Goal: Check status: Check status

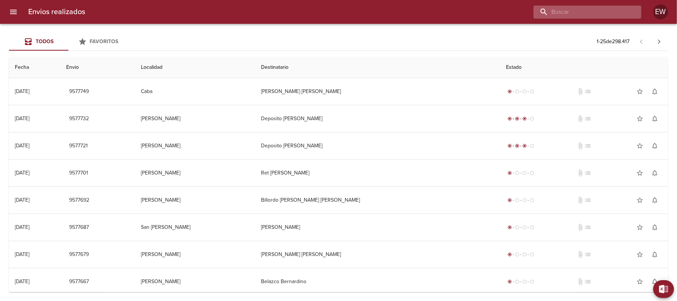
click at [616, 11] on input "buscar" at bounding box center [580, 12] width 95 height 13
paste input "[PERSON_NAME] BP"
type input "[PERSON_NAME] BP"
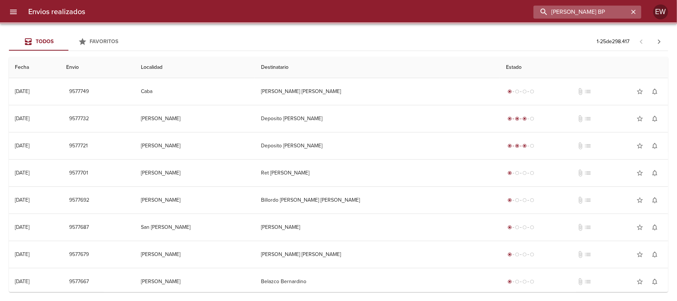
scroll to position [0, 8]
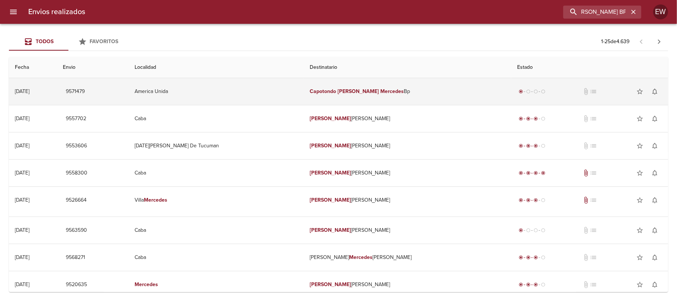
click at [409, 95] on td "[PERSON_NAME] Mercedes Bp" at bounding box center [407, 91] width 207 height 27
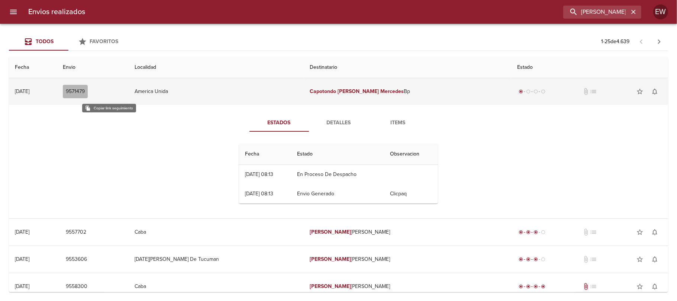
click at [85, 91] on span "9571479" at bounding box center [75, 91] width 19 height 9
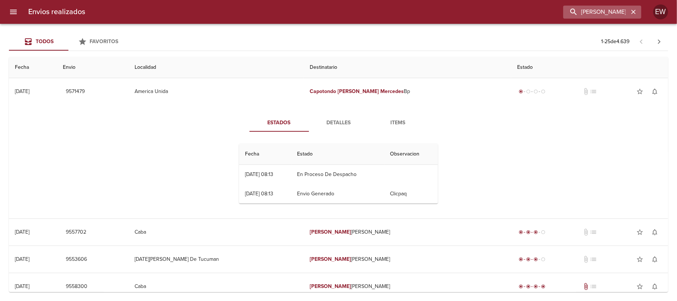
click at [632, 12] on icon "button" at bounding box center [632, 11] width 7 height 7
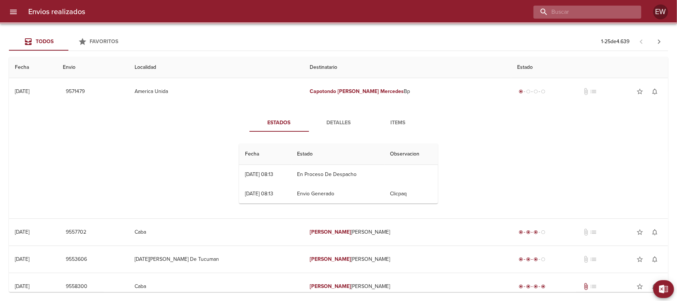
click at [613, 13] on input "buscar" at bounding box center [580, 12] width 95 height 13
paste input "[PERSON_NAME] BP"
type input "[PERSON_NAME] BP"
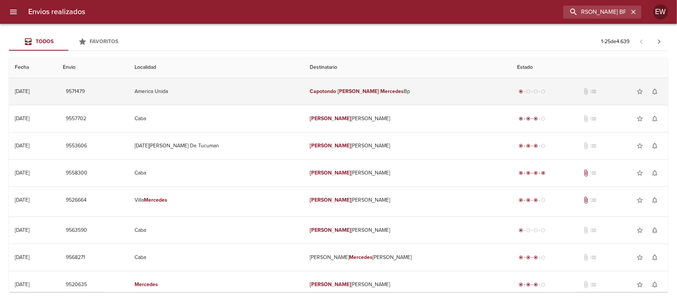
click at [417, 87] on td "[PERSON_NAME] Mercedes Bp" at bounding box center [407, 91] width 207 height 27
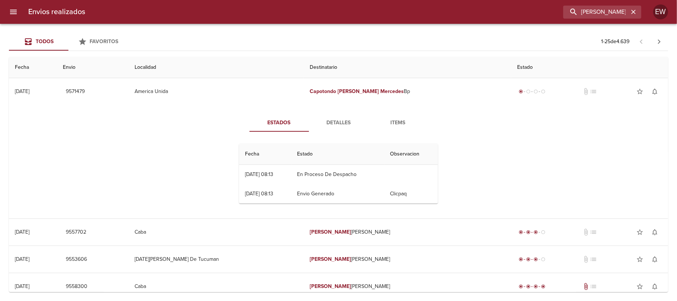
click at [395, 125] on span "Items" at bounding box center [398, 122] width 51 height 9
